Goal: Book appointment/travel/reservation

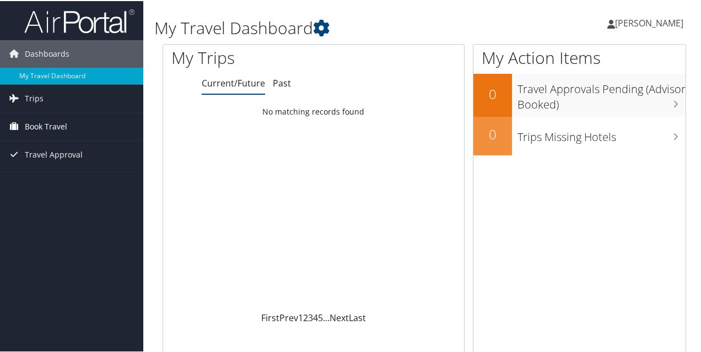
click at [34, 125] on span "Book Travel" at bounding box center [46, 126] width 42 height 28
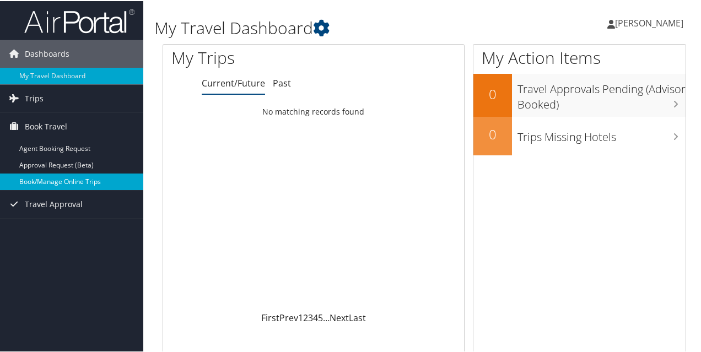
click at [56, 180] on link "Book/Manage Online Trips" at bounding box center [71, 180] width 143 height 17
